Goal: Information Seeking & Learning: Learn about a topic

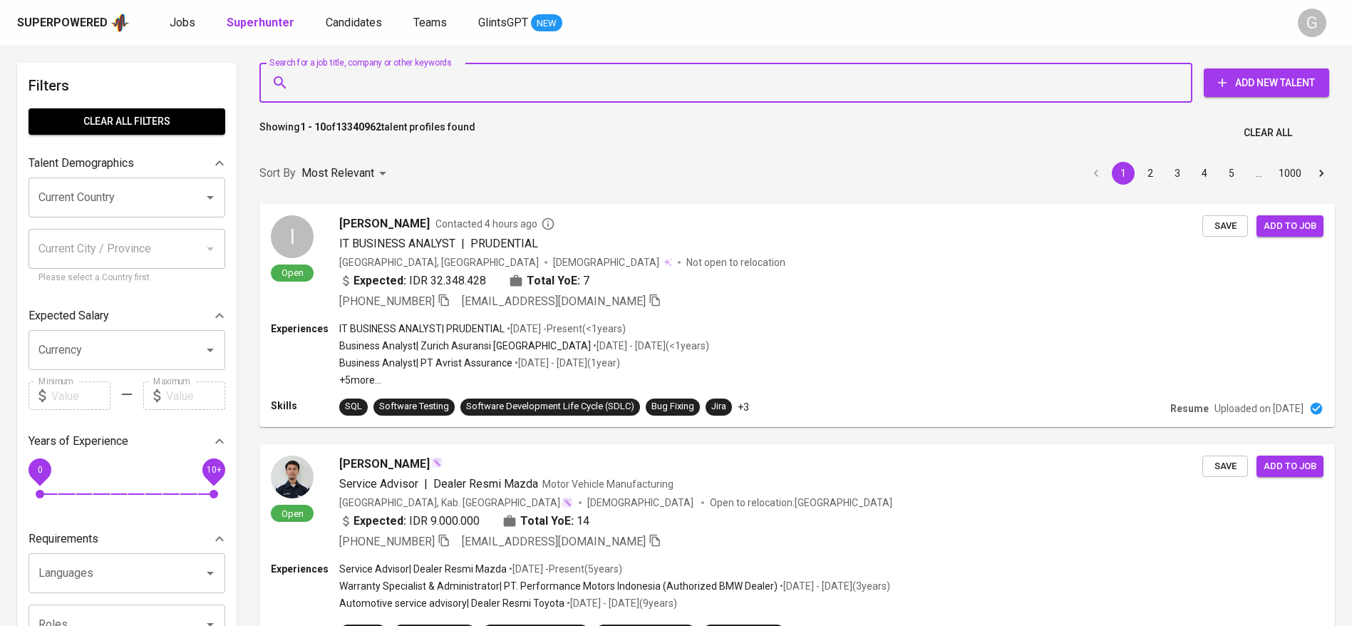
click at [407, 89] on input "Search for a job title, company or other keywords" at bounding box center [729, 82] width 870 height 27
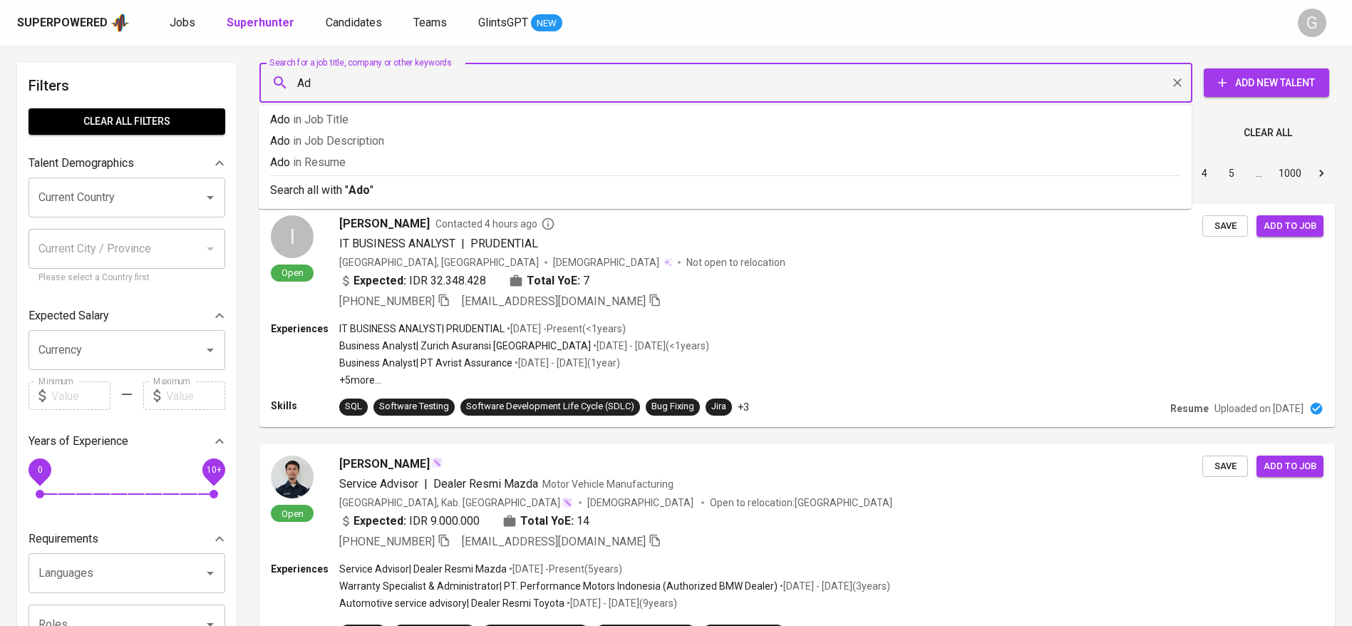
type input "A"
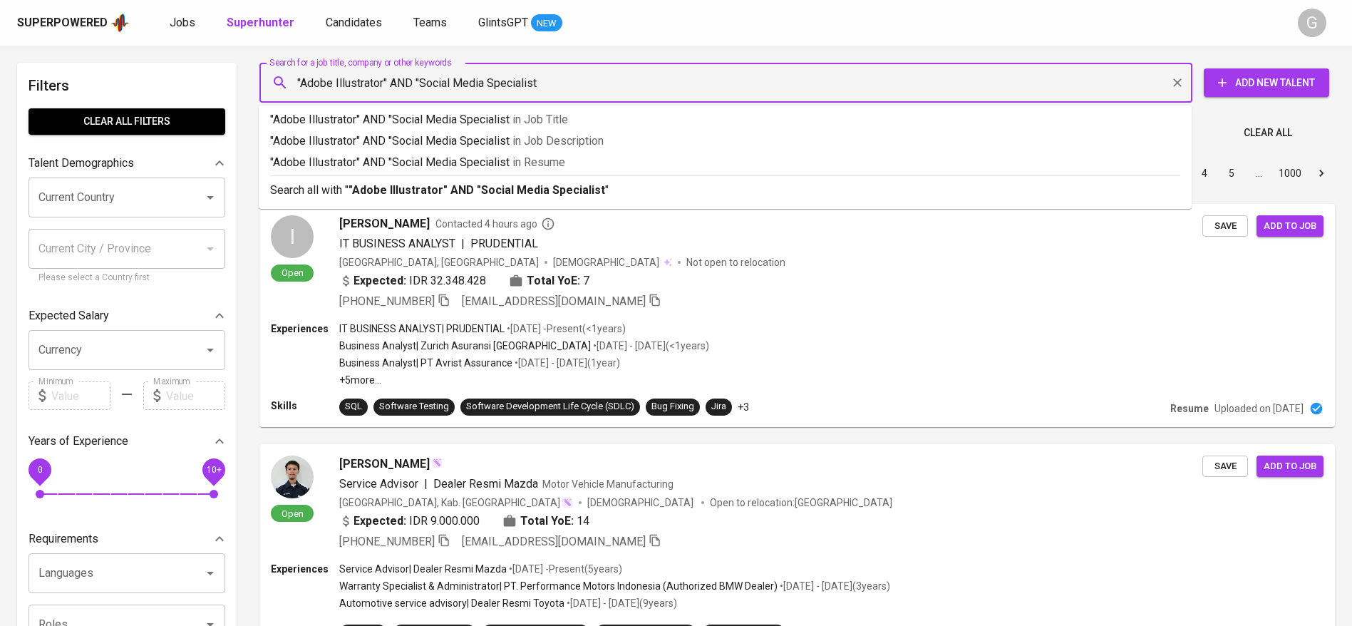
type input ""Adobe Illustrator" AND "Social Media Specialist""
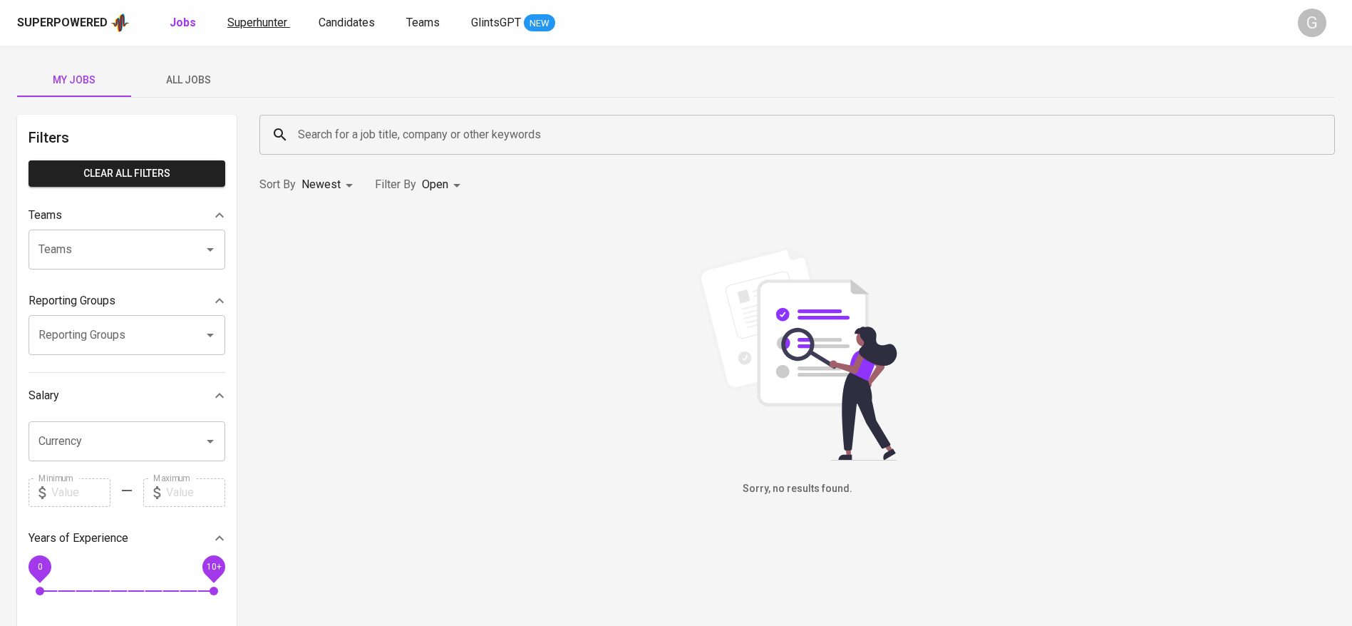
click at [266, 28] on span "Superhunter" at bounding box center [257, 23] width 60 height 14
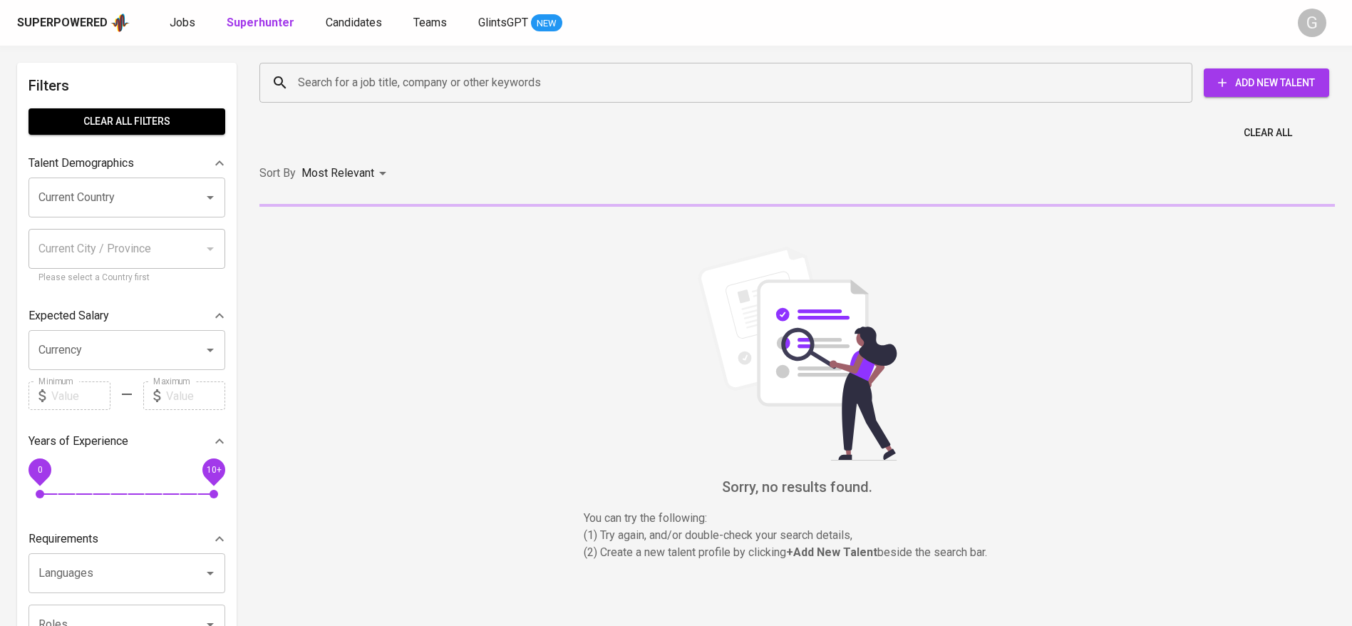
click at [371, 92] on input "Search for a job title, company or other keywords" at bounding box center [729, 82] width 870 height 27
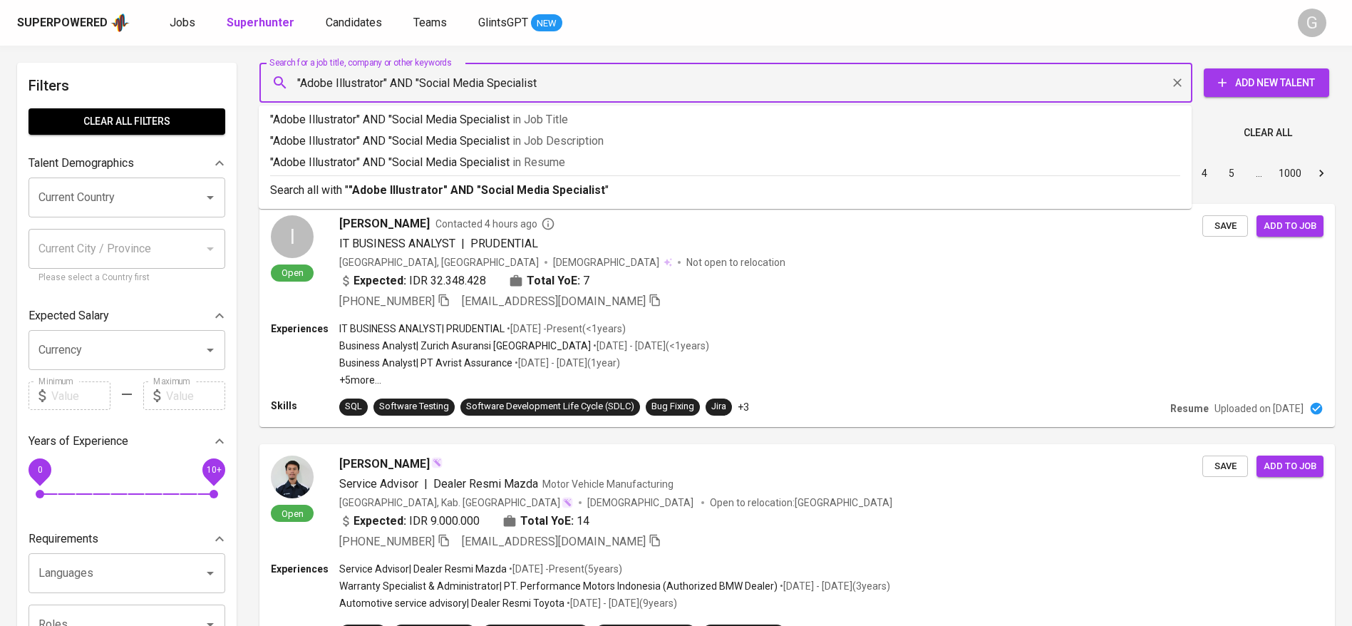
type input ""Adobe Illustrator" AND "Social Media Specialist""
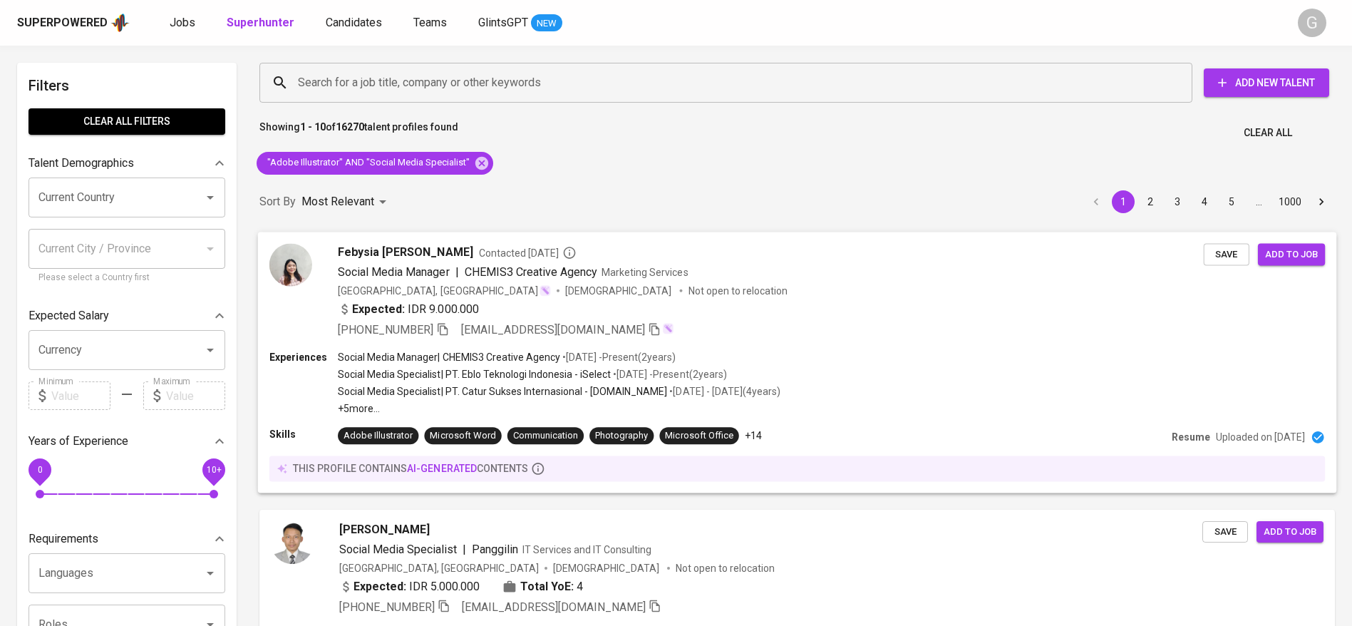
click at [782, 324] on div "[PHONE_NUMBER] [EMAIL_ADDRESS][DOMAIN_NAME]" at bounding box center [771, 329] width 866 height 17
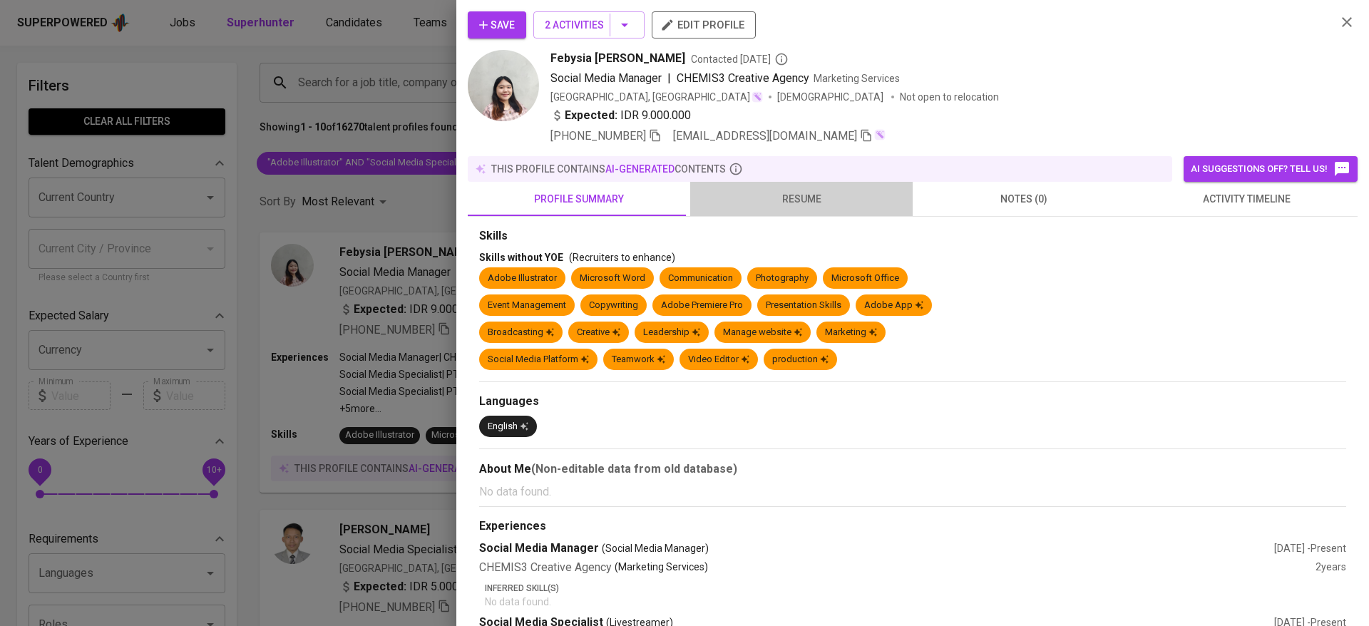
click at [811, 202] on span "resume" at bounding box center [801, 199] width 205 height 18
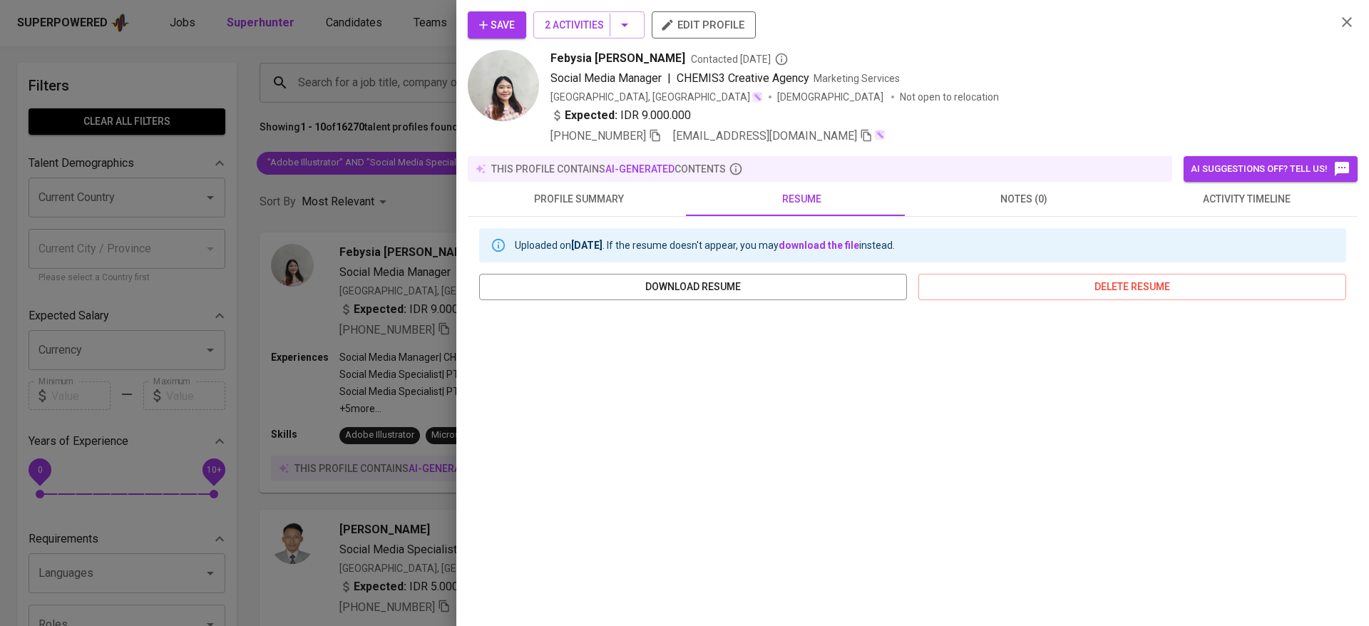
click at [562, 40] on div "Save 2 Activities edit profile" at bounding box center [896, 30] width 857 height 38
click at [570, 22] on span "2 Activities" at bounding box center [589, 25] width 88 height 18
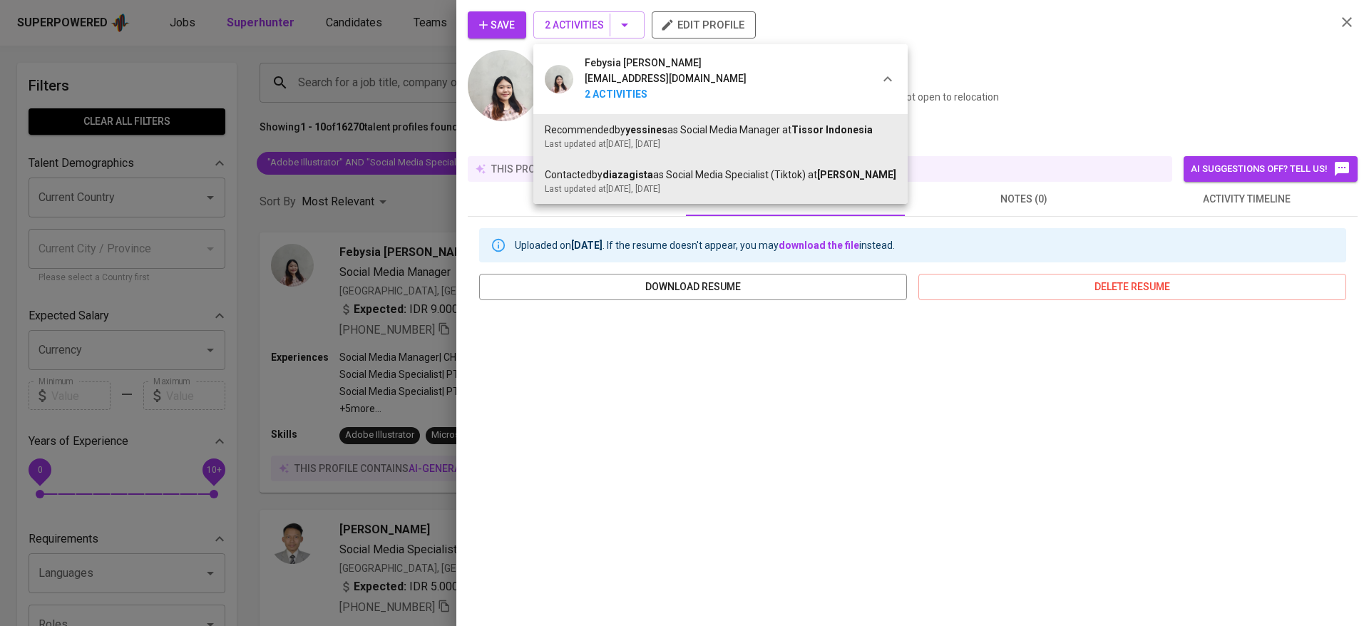
click at [1014, 115] on div at bounding box center [684, 313] width 1369 height 626
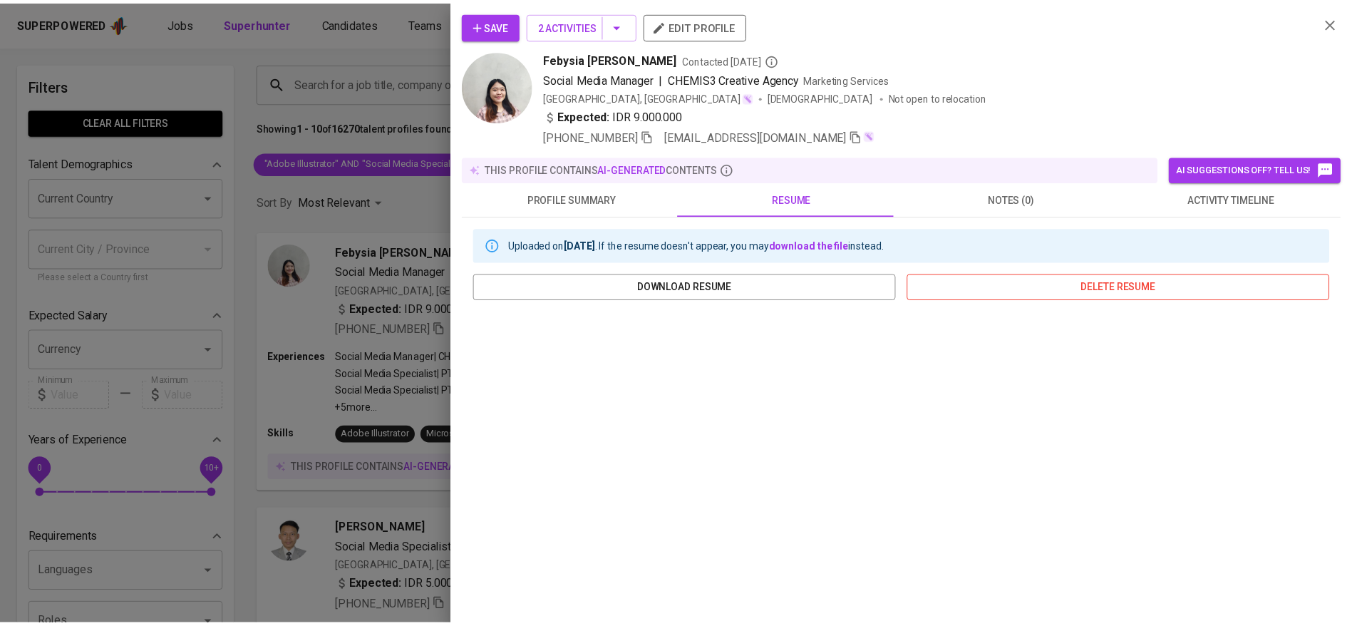
scroll to position [136, 0]
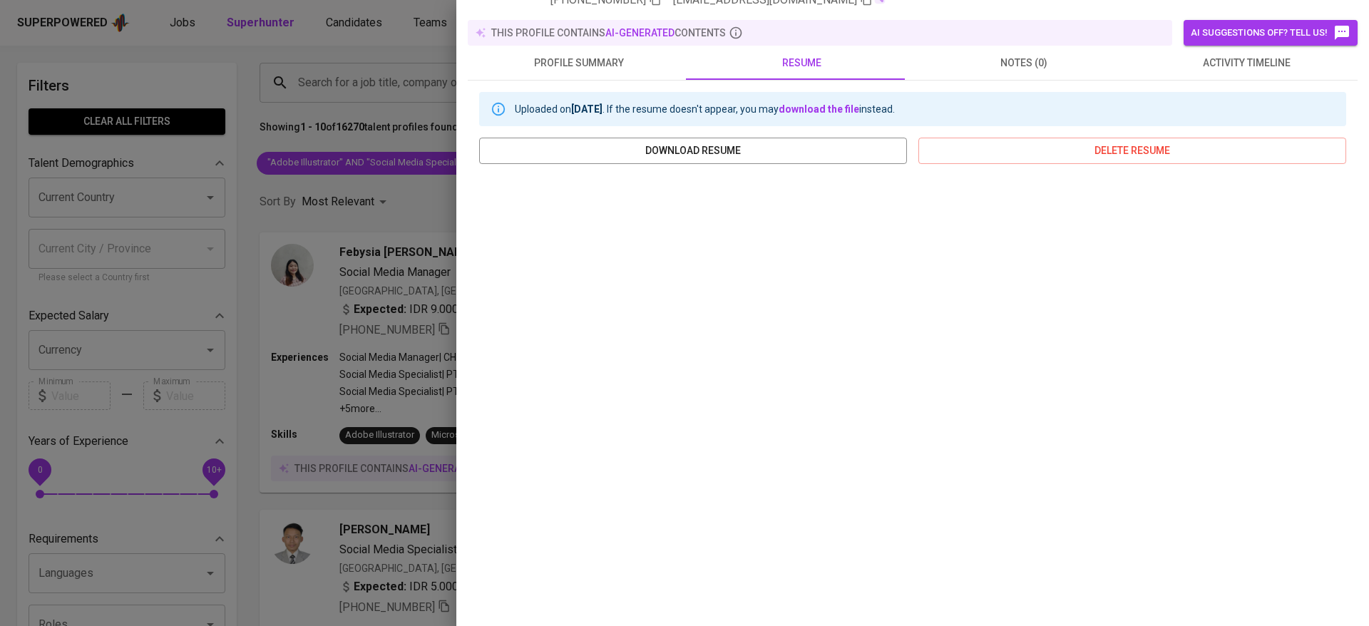
click at [314, 418] on div at bounding box center [684, 313] width 1369 height 626
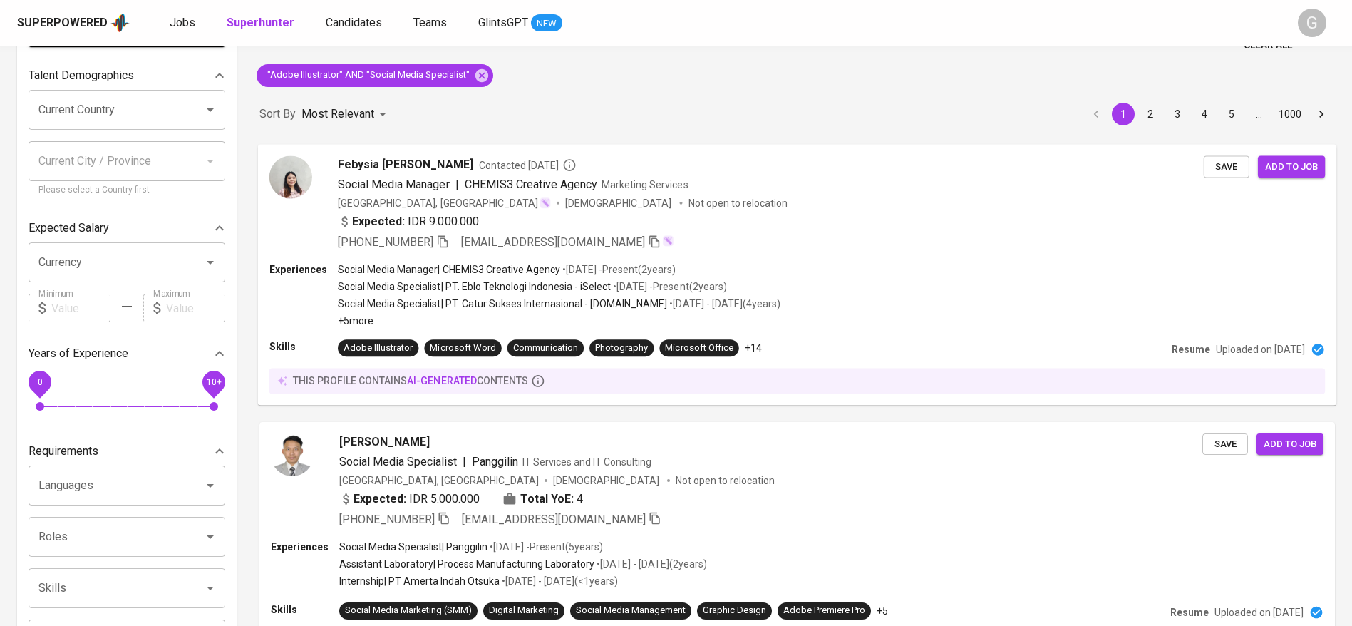
scroll to position [214, 0]
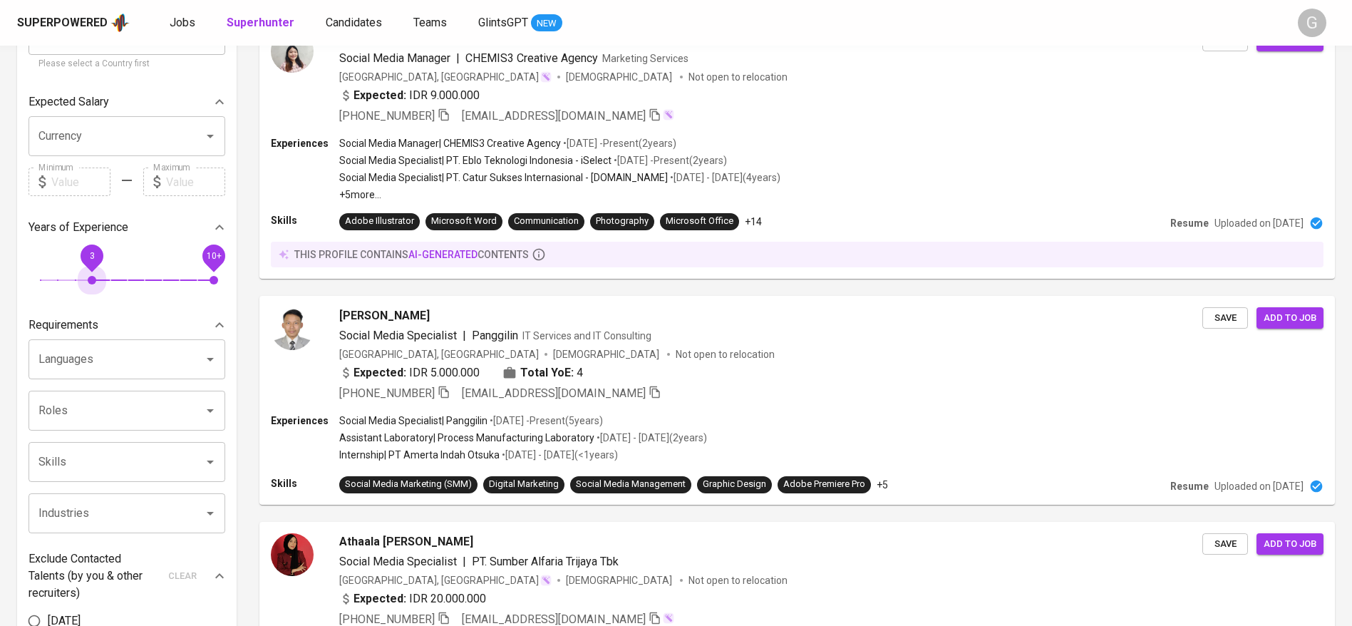
drag, startPoint x: 40, startPoint y: 276, endPoint x: 207, endPoint y: 302, distance: 169.5
click at [96, 279] on span "3" at bounding box center [92, 280] width 9 height 9
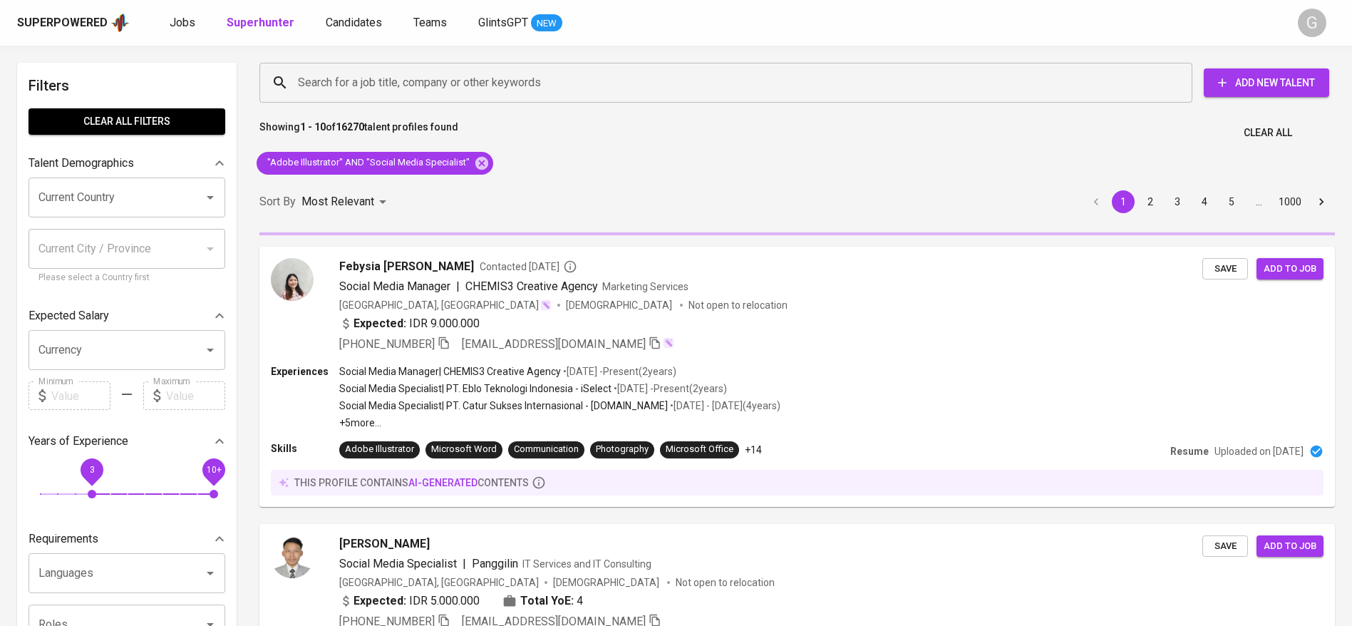
click at [140, 205] on input "Current Country" at bounding box center [107, 197] width 144 height 27
click at [139, 193] on input "Current Country" at bounding box center [107, 197] width 144 height 27
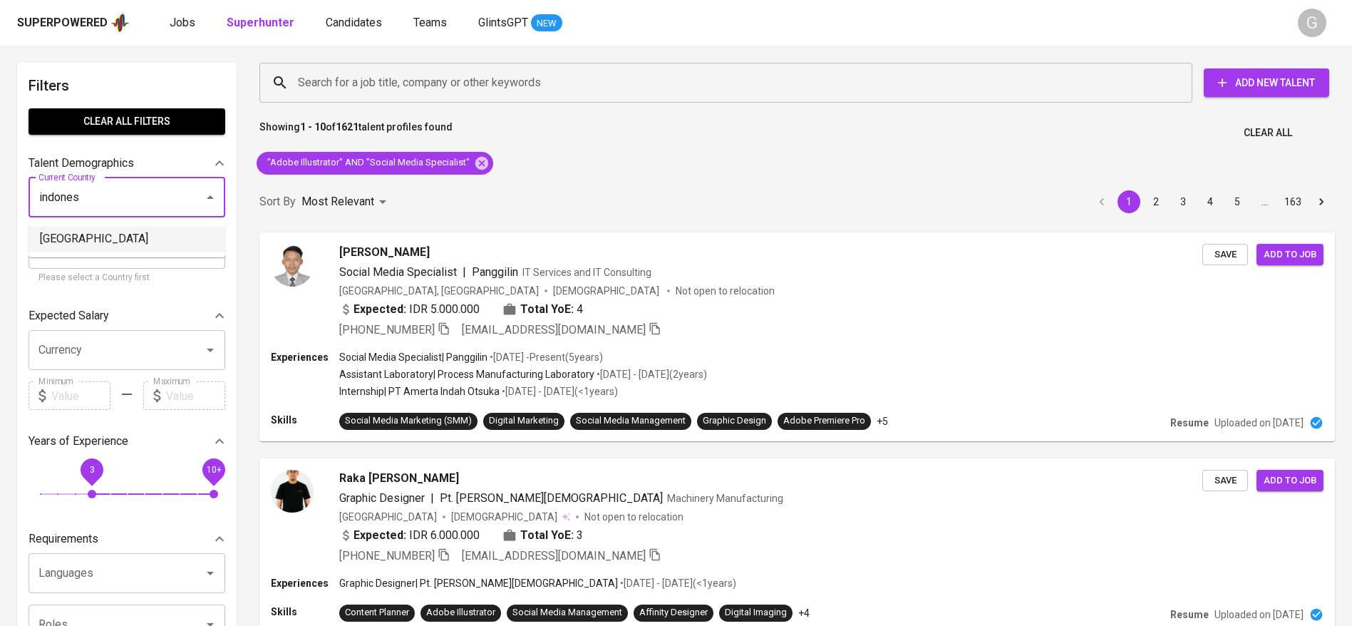
click at [135, 239] on li "[GEOGRAPHIC_DATA]" at bounding box center [127, 239] width 197 height 26
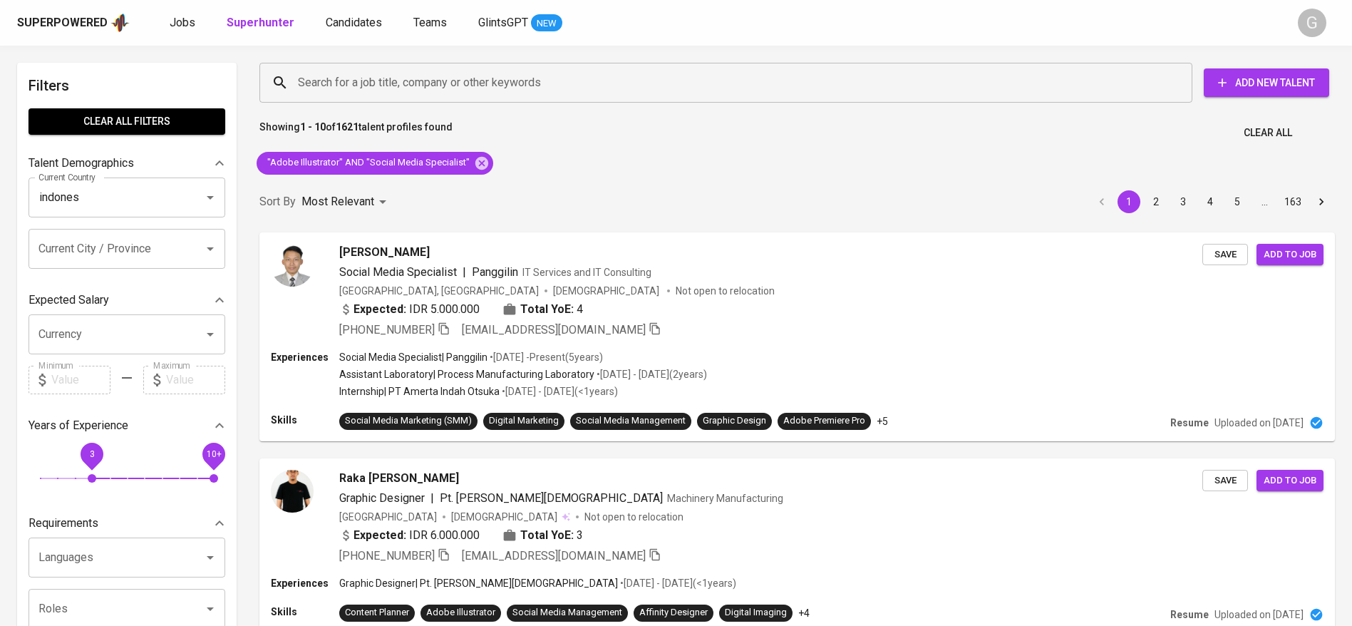
type input "[GEOGRAPHIC_DATA]"
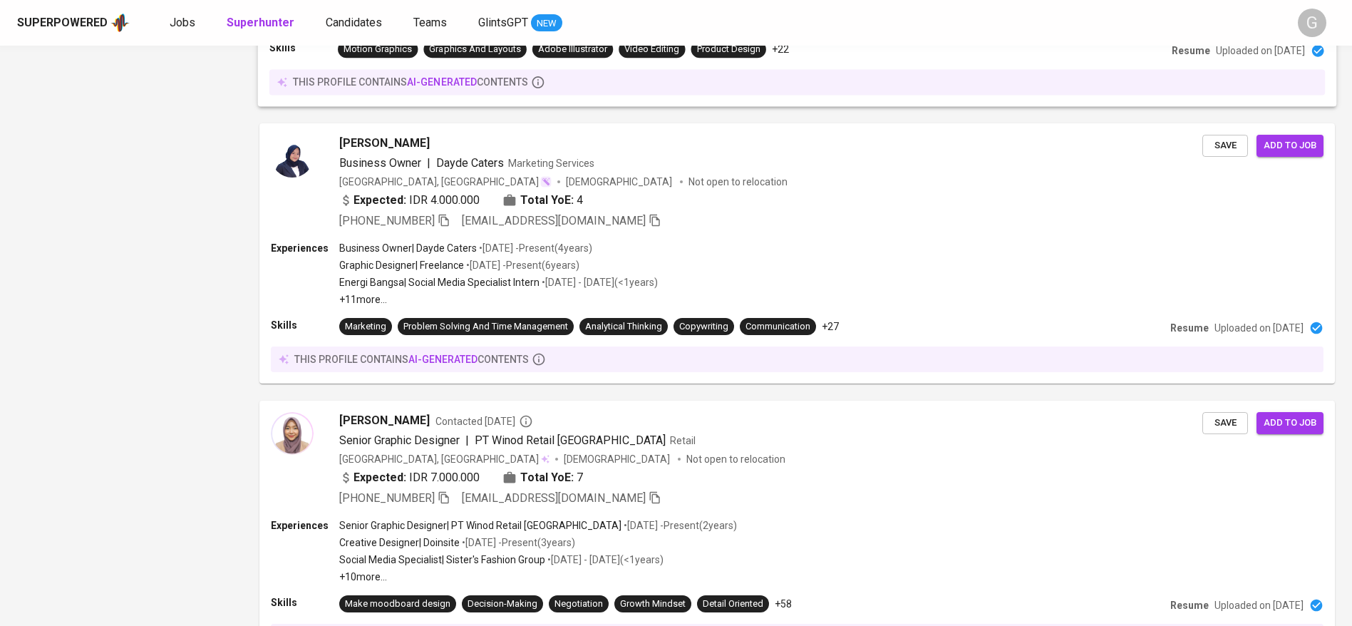
scroll to position [2442, 0]
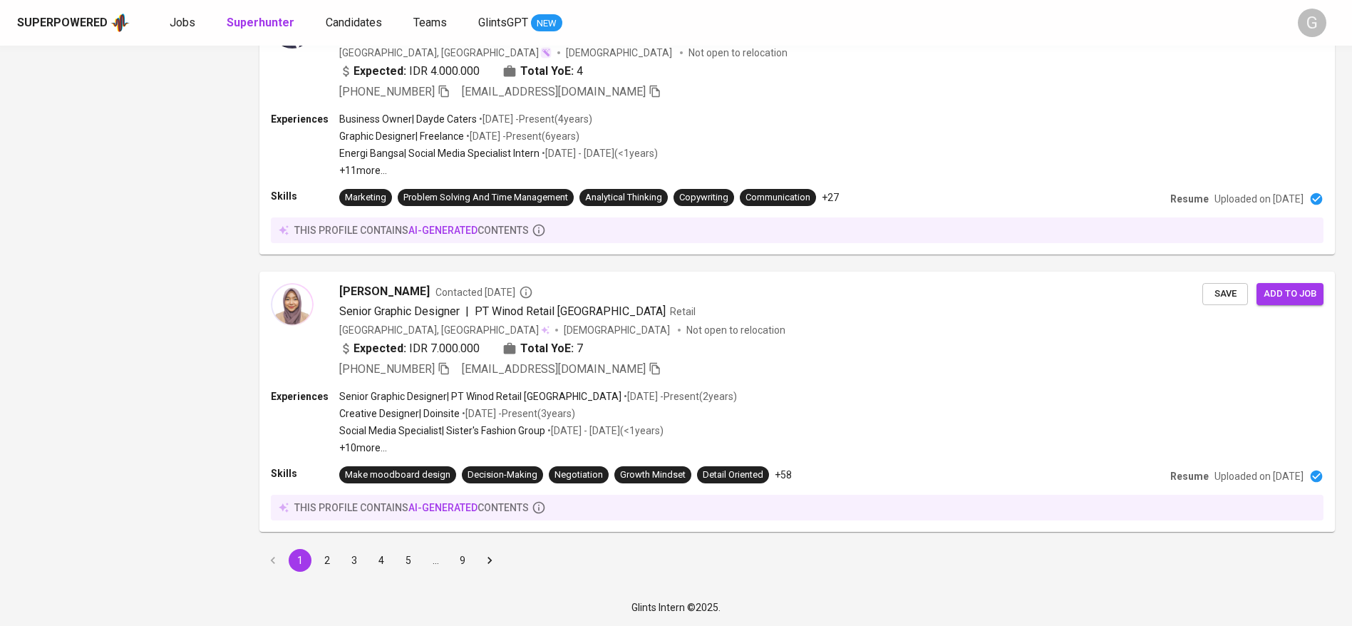
click at [331, 565] on button "2" at bounding box center [327, 560] width 23 height 23
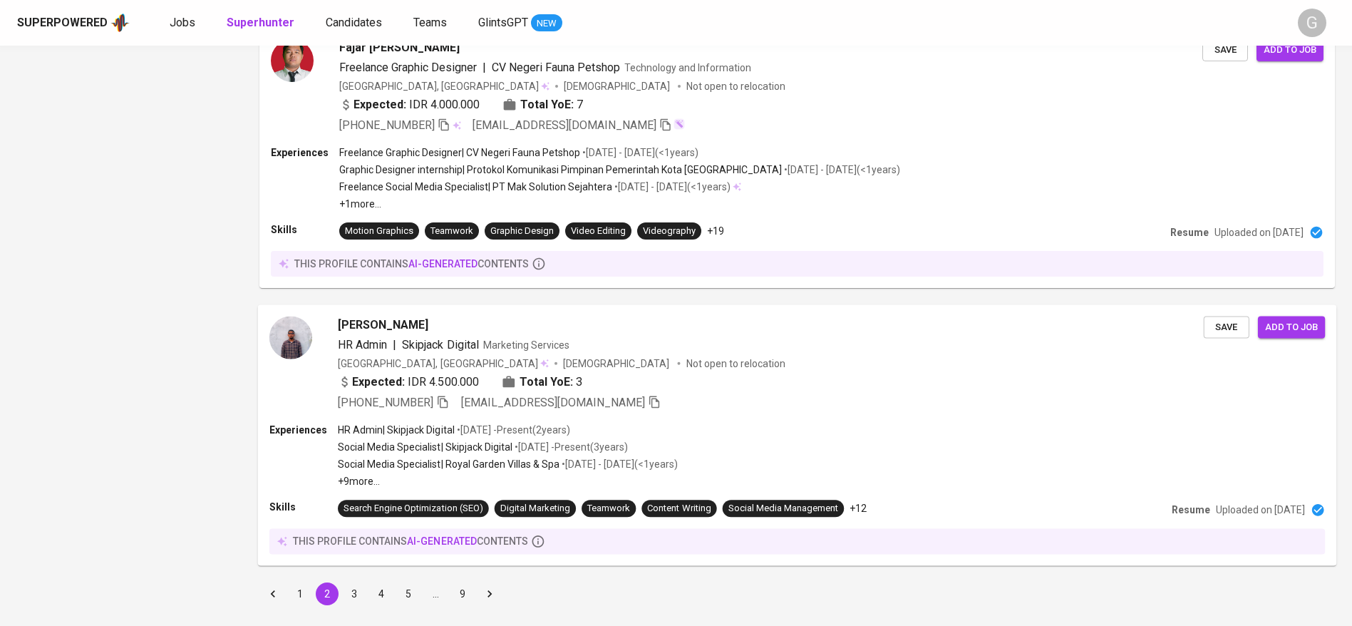
scroll to position [2371, 0]
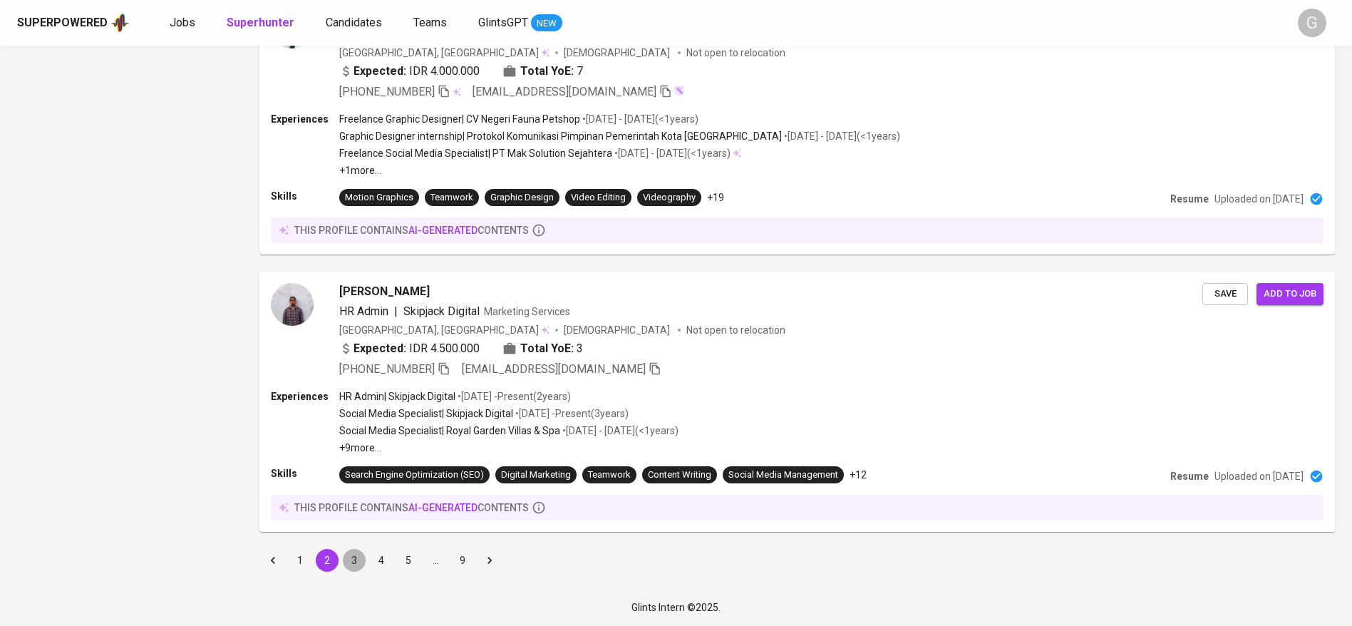
click at [356, 560] on button "3" at bounding box center [354, 560] width 23 height 23
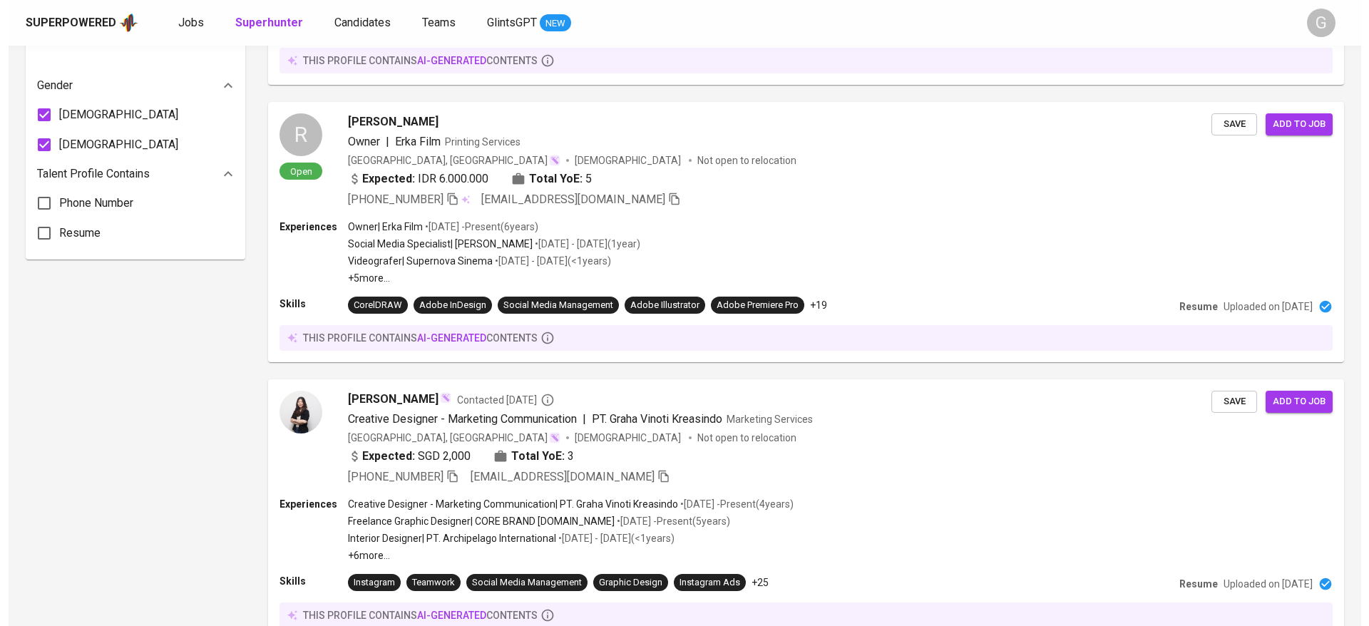
scroll to position [1176, 0]
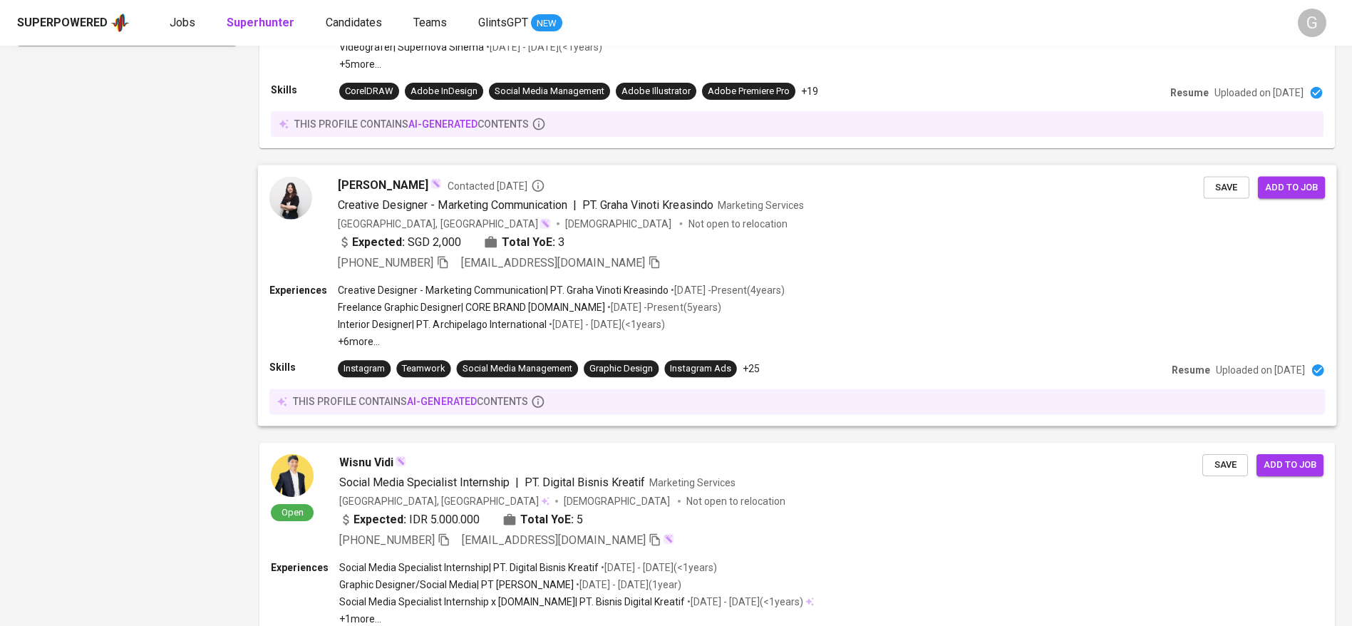
click at [842, 206] on div "Creative Designer - Marketing Communication | PT. Graha Vinoti Kreasindo Market…" at bounding box center [771, 204] width 866 height 17
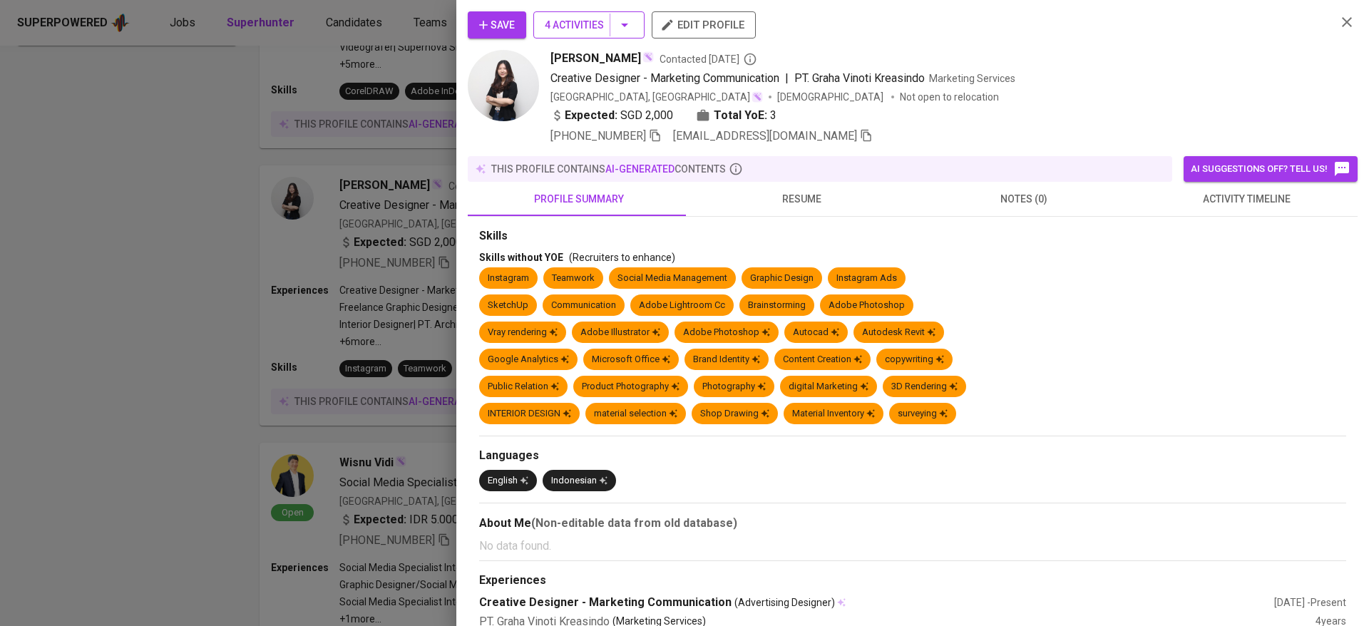
click at [597, 24] on span "4 Activities" at bounding box center [589, 25] width 88 height 18
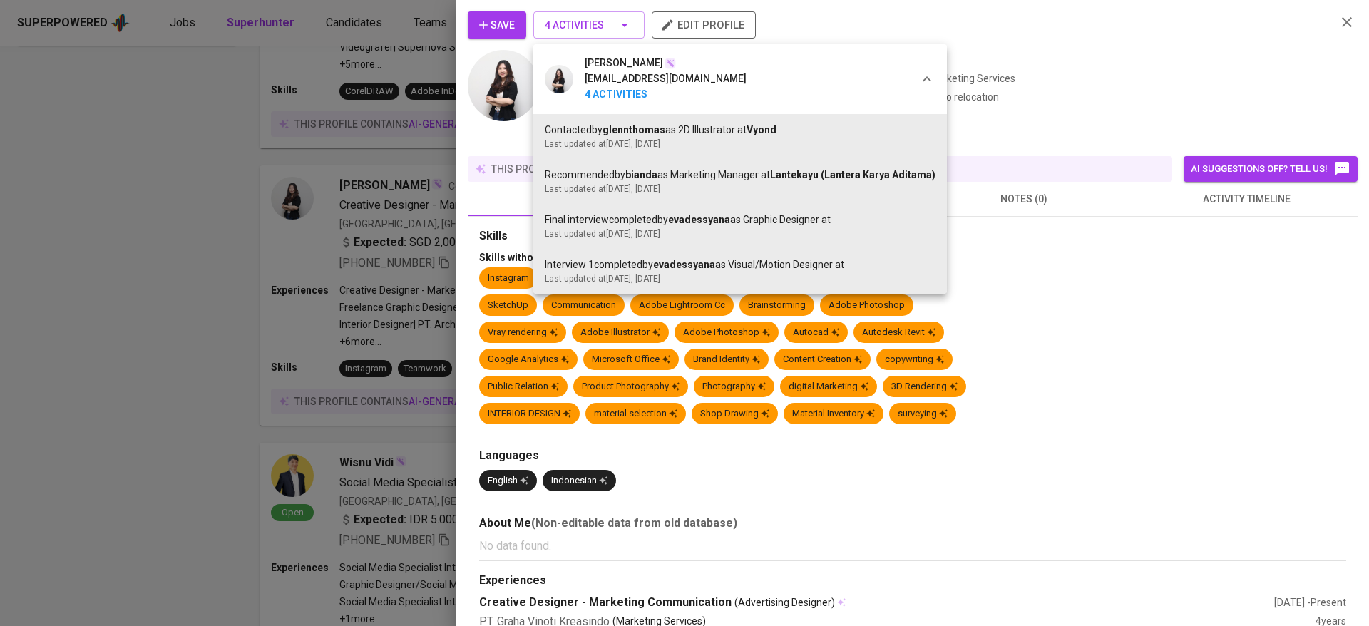
click at [485, 72] on div at bounding box center [684, 313] width 1369 height 626
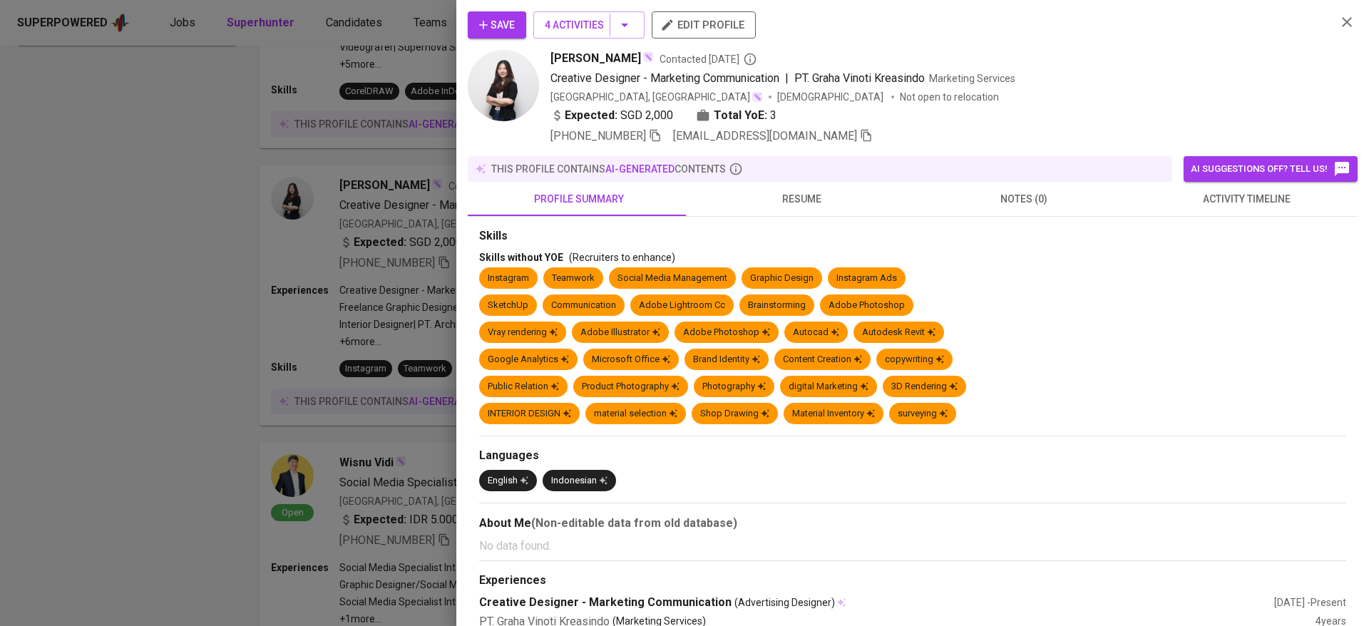
click at [490, 26] on span "Save" at bounding box center [497, 25] width 36 height 18
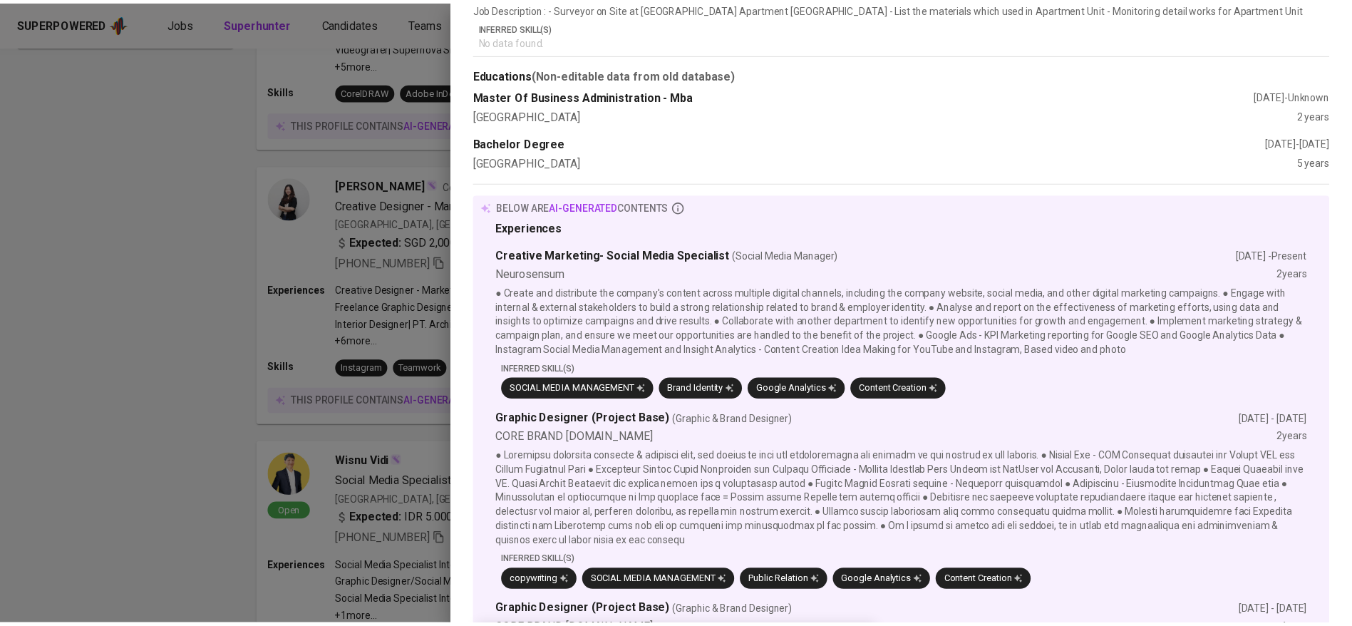
scroll to position [0, 0]
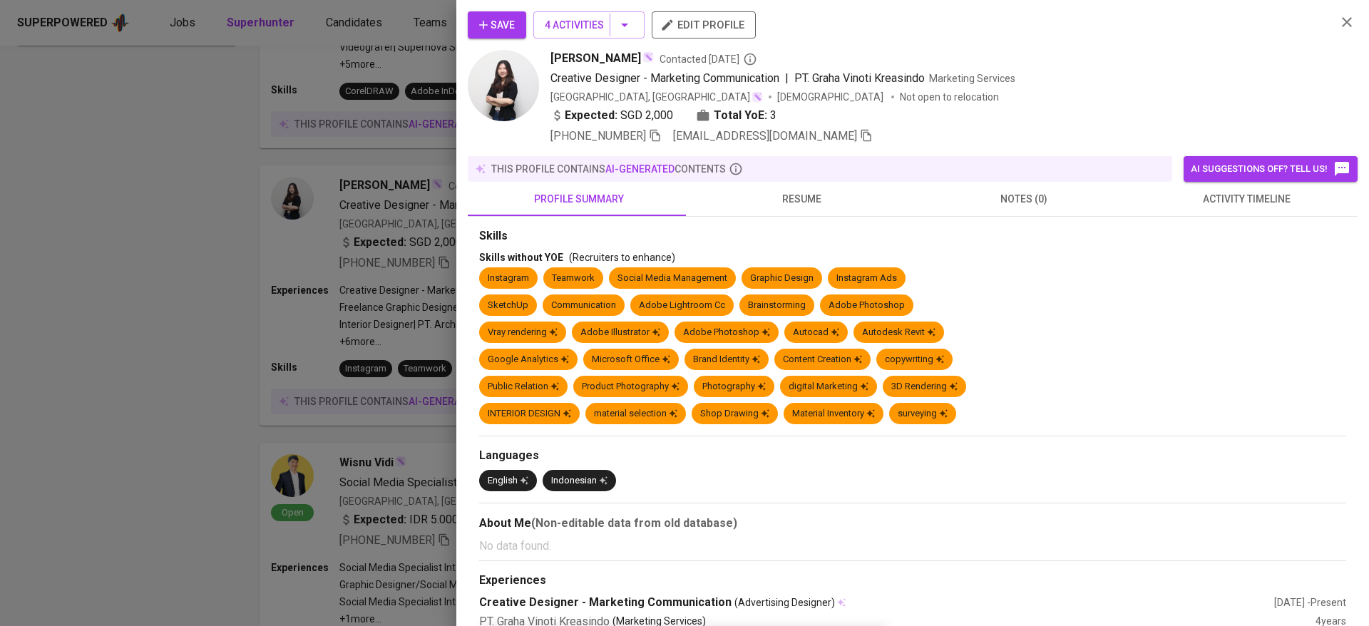
click at [781, 195] on span "resume" at bounding box center [801, 199] width 205 height 18
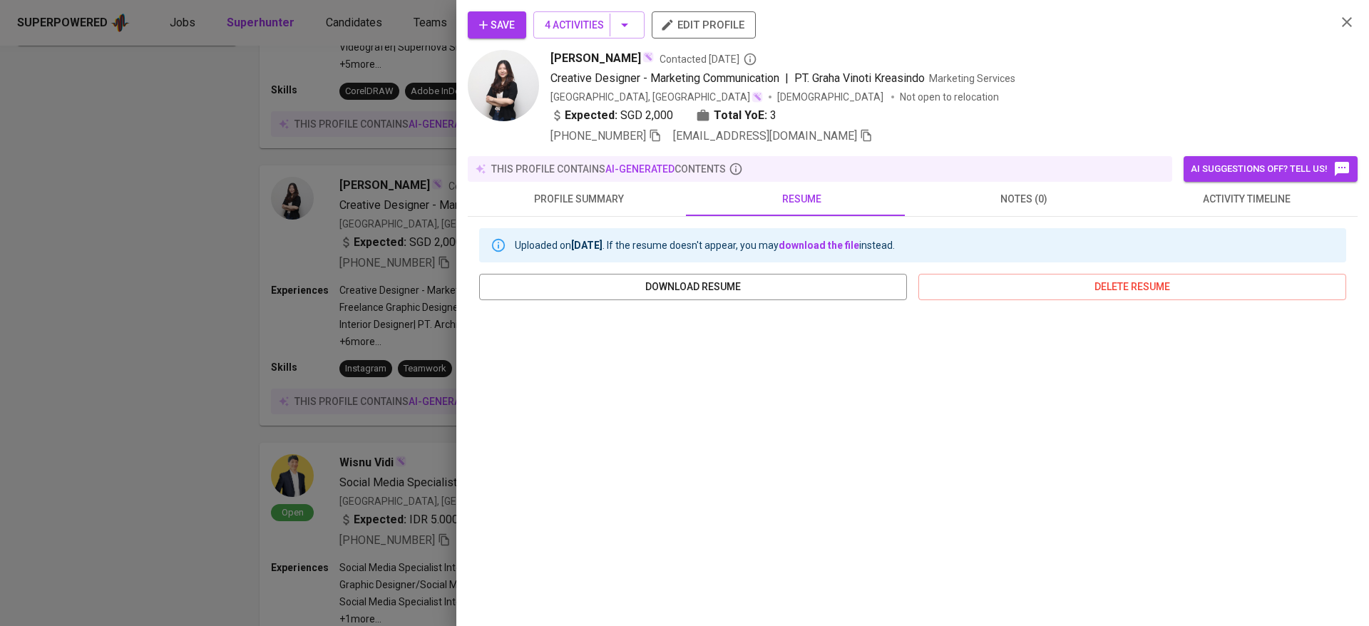
click at [360, 475] on div at bounding box center [684, 313] width 1369 height 626
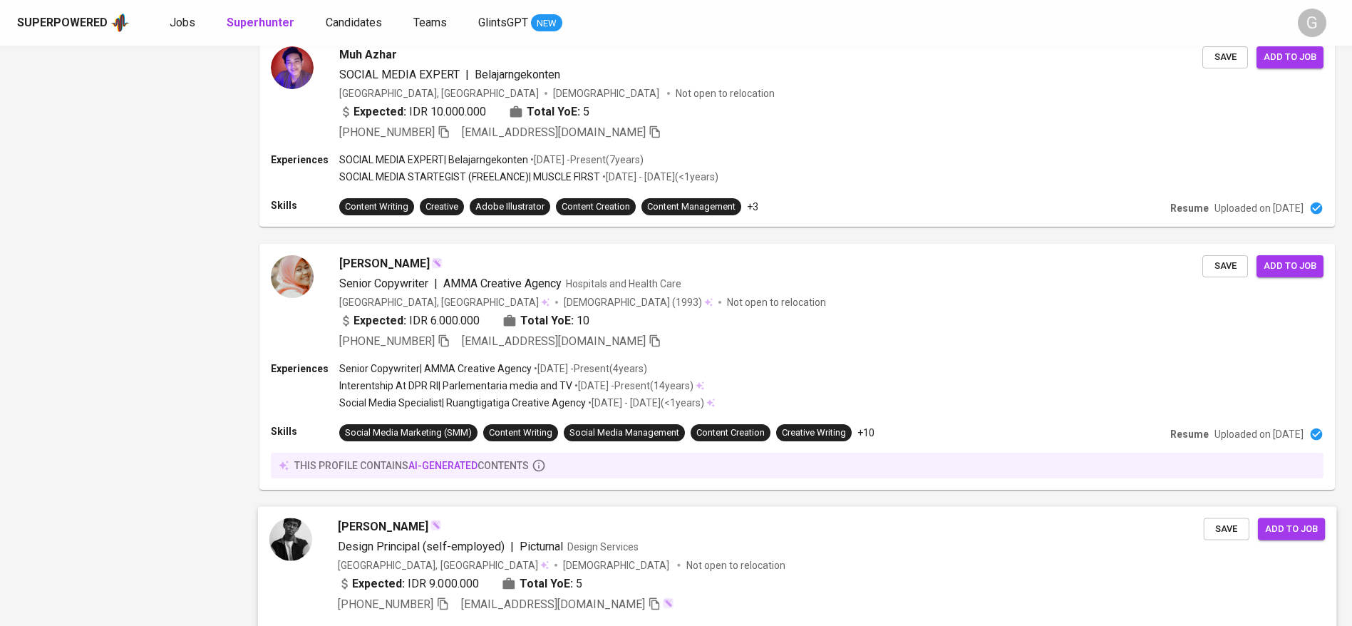
scroll to position [2374, 0]
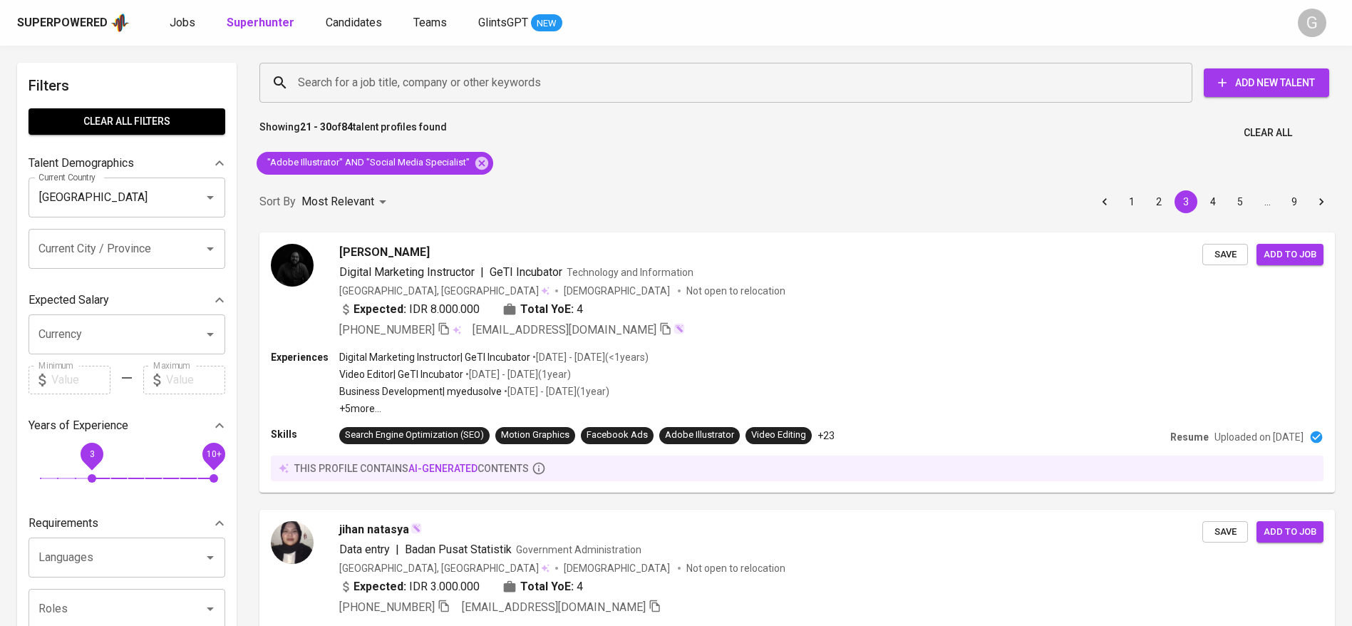
scroll to position [2374, 0]
